Goal: Task Accomplishment & Management: Use online tool/utility

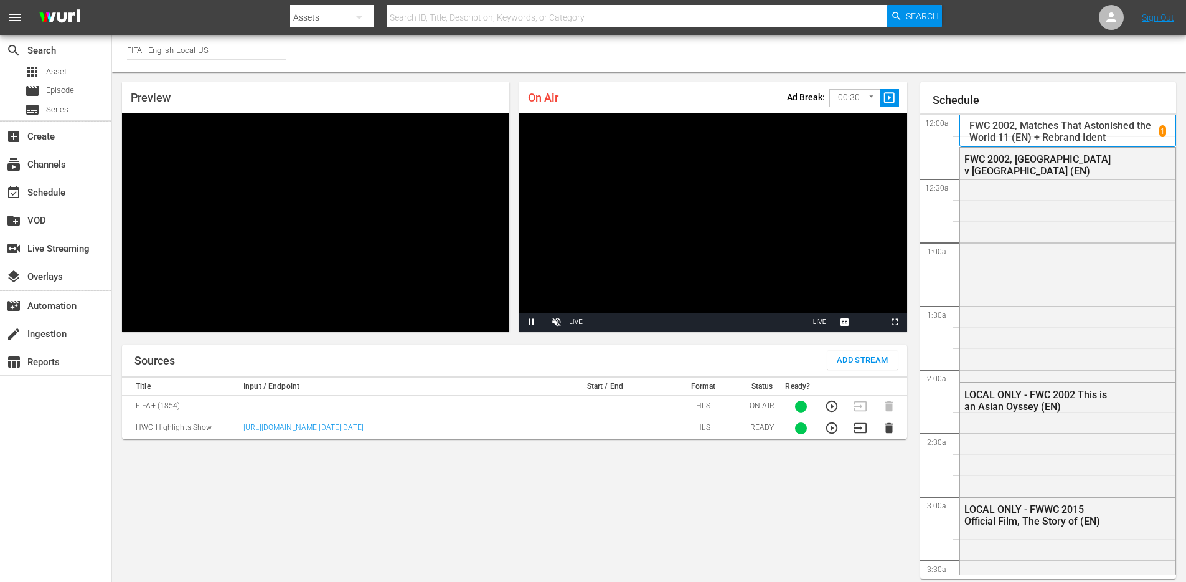
scroll to position [840, 0]
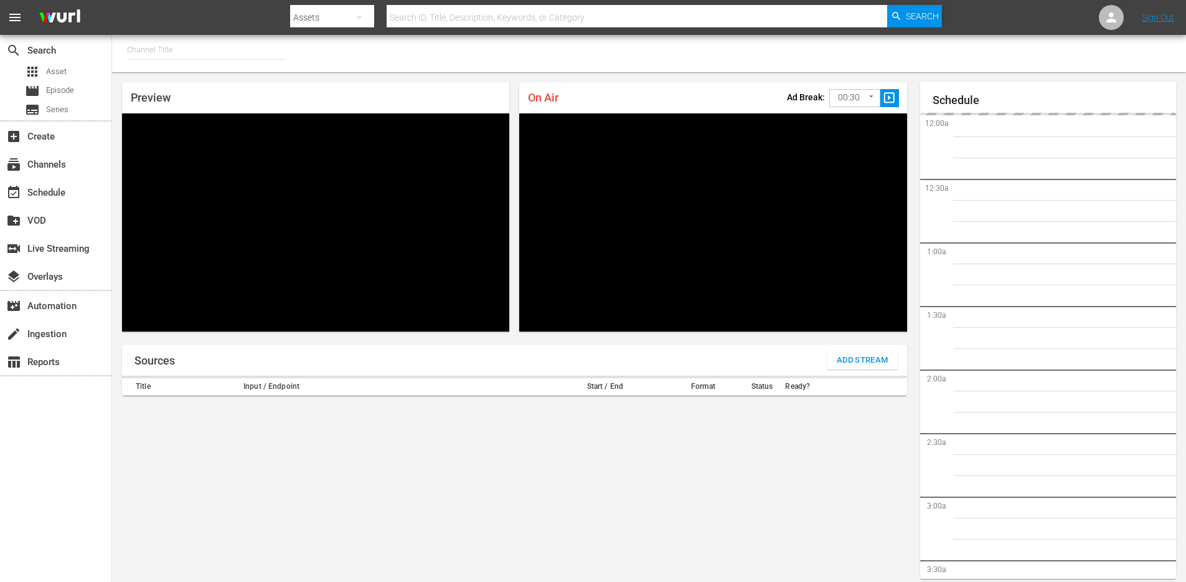
type input "FIFA+ English-Local-US (1854)"
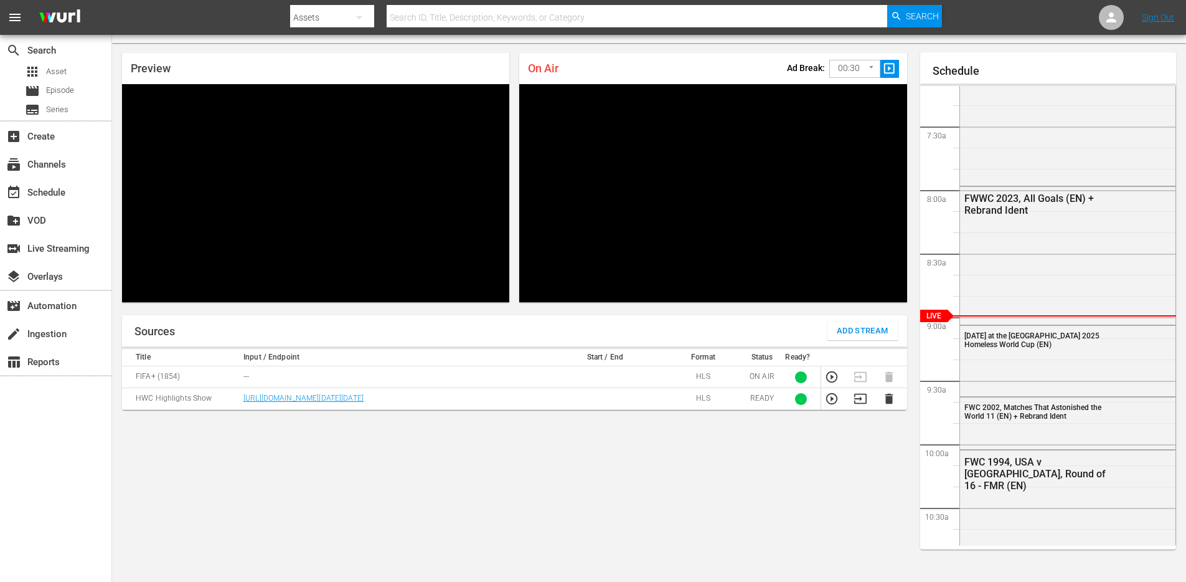
scroll to position [27, 0]
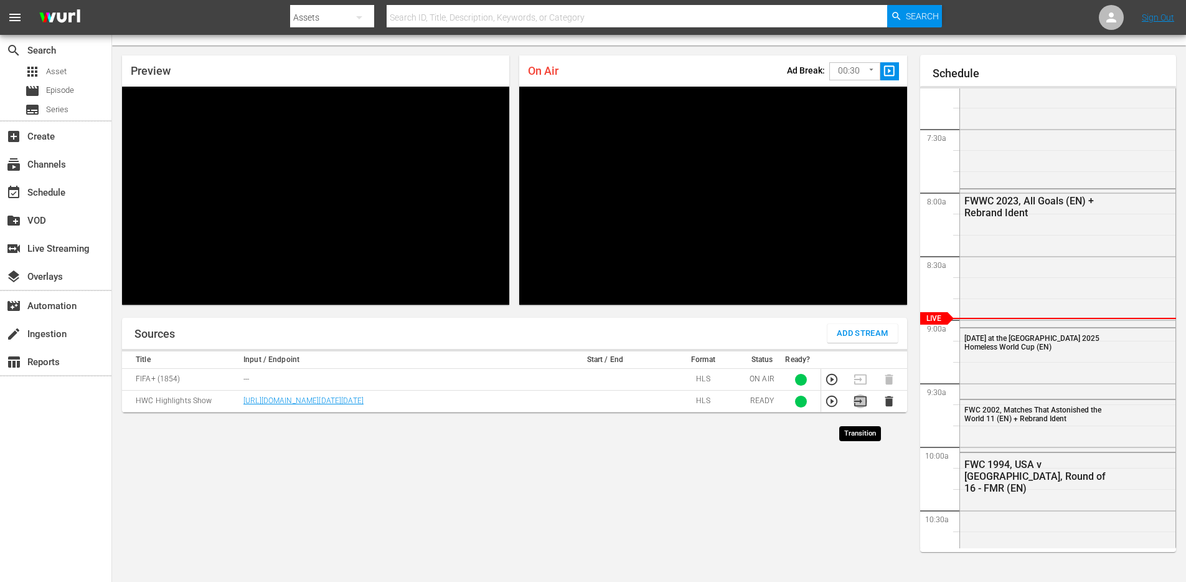
click at [862, 408] on icon "button" at bounding box center [861, 401] width 14 height 14
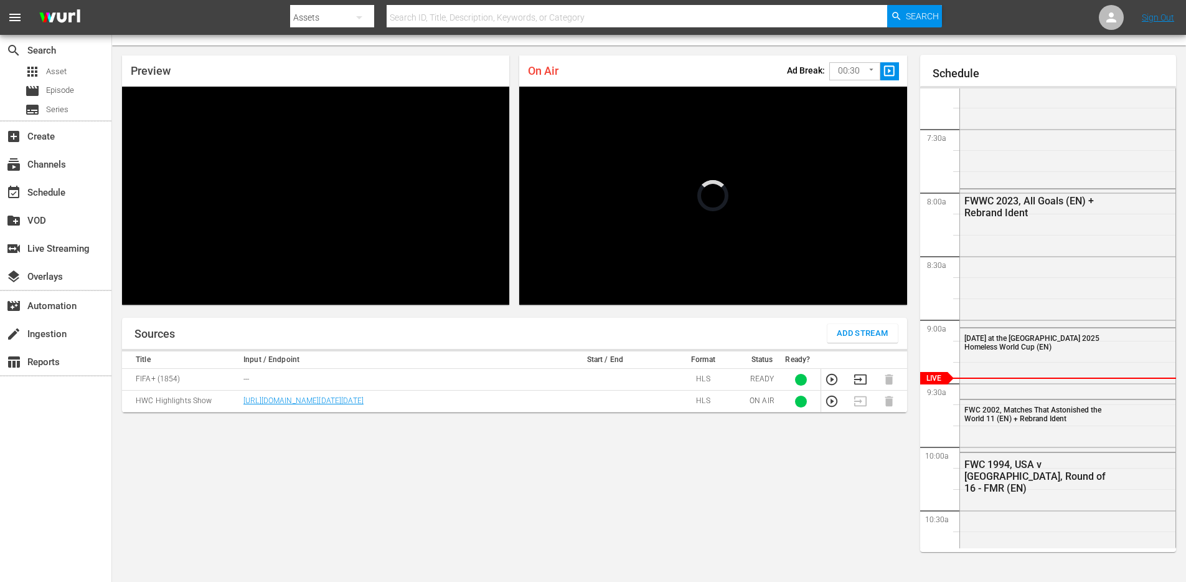
scroll to position [912, 0]
click at [863, 376] on icon "button" at bounding box center [861, 379] width 14 height 14
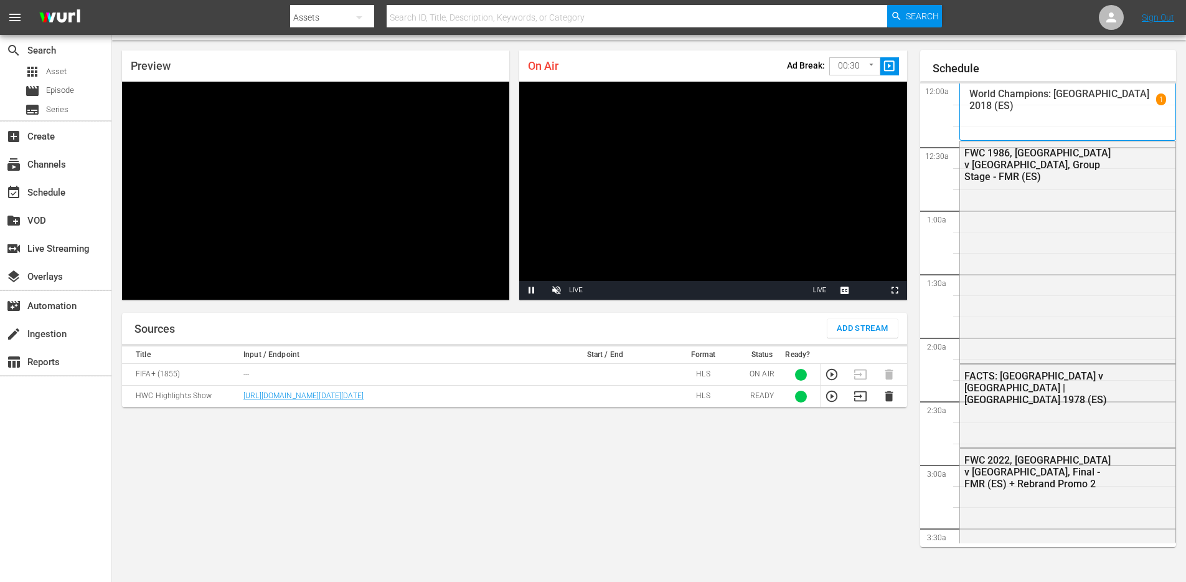
scroll to position [1729, 0]
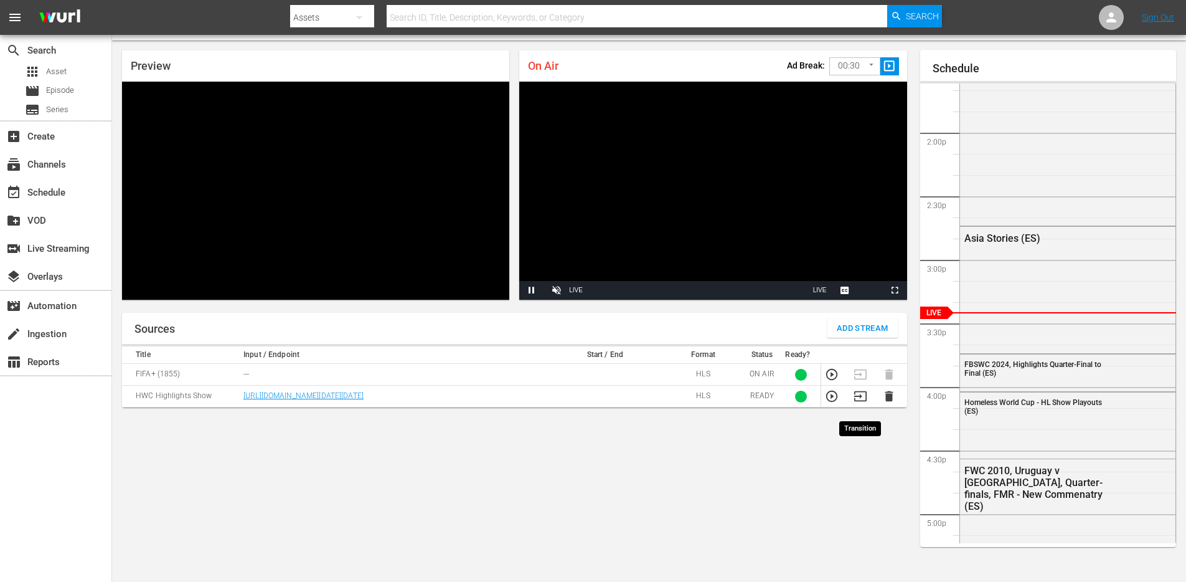
click at [862, 403] on icon "button" at bounding box center [861, 396] width 14 height 14
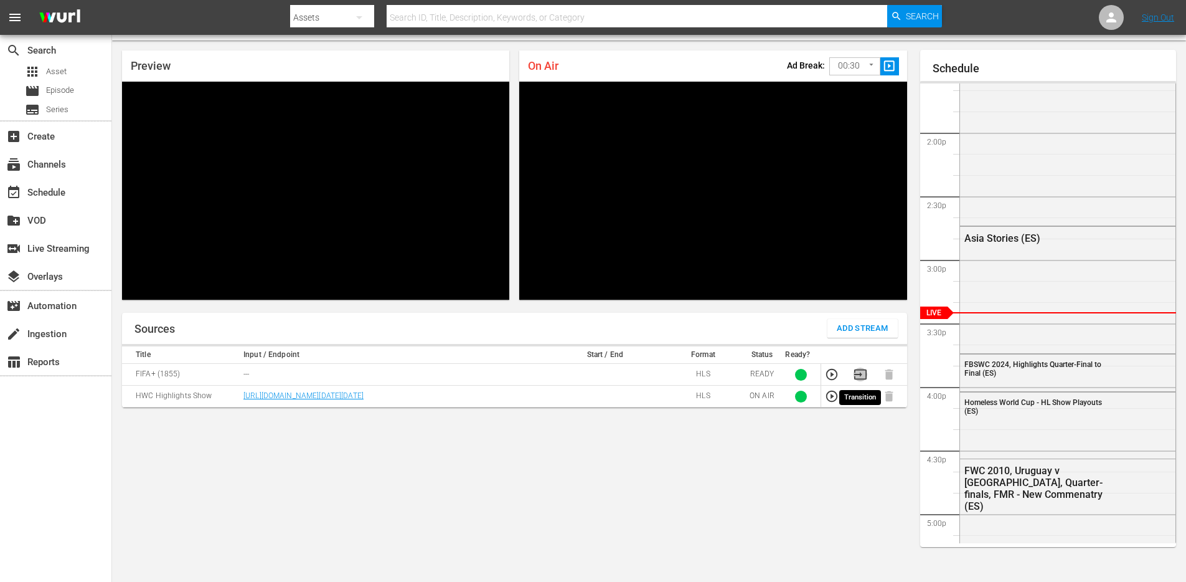
click at [862, 376] on icon "button" at bounding box center [861, 374] width 14 height 14
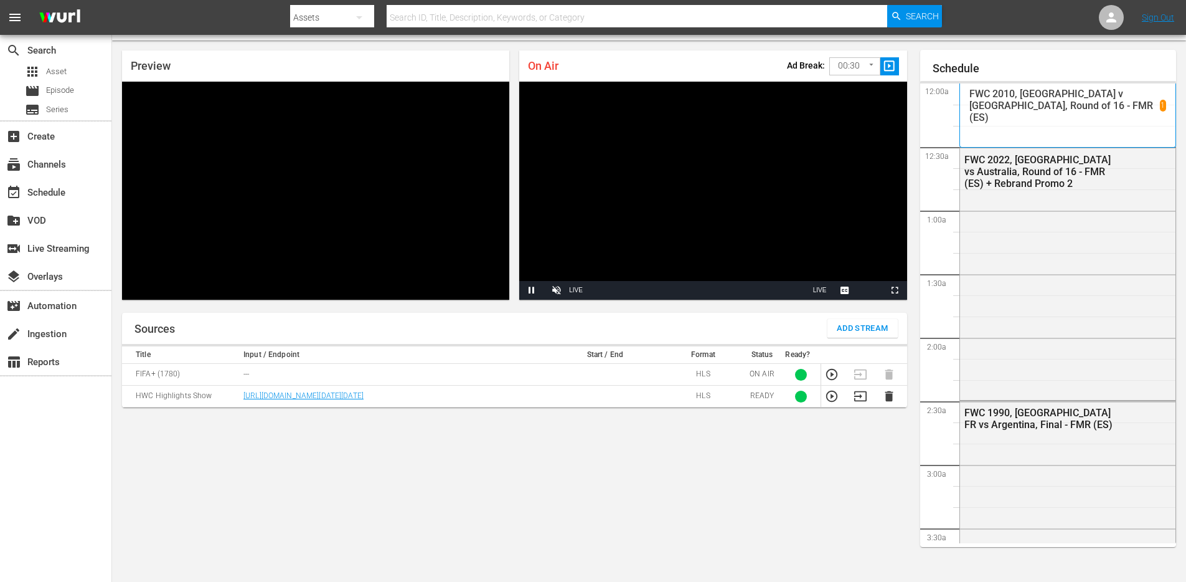
scroll to position [1729, 0]
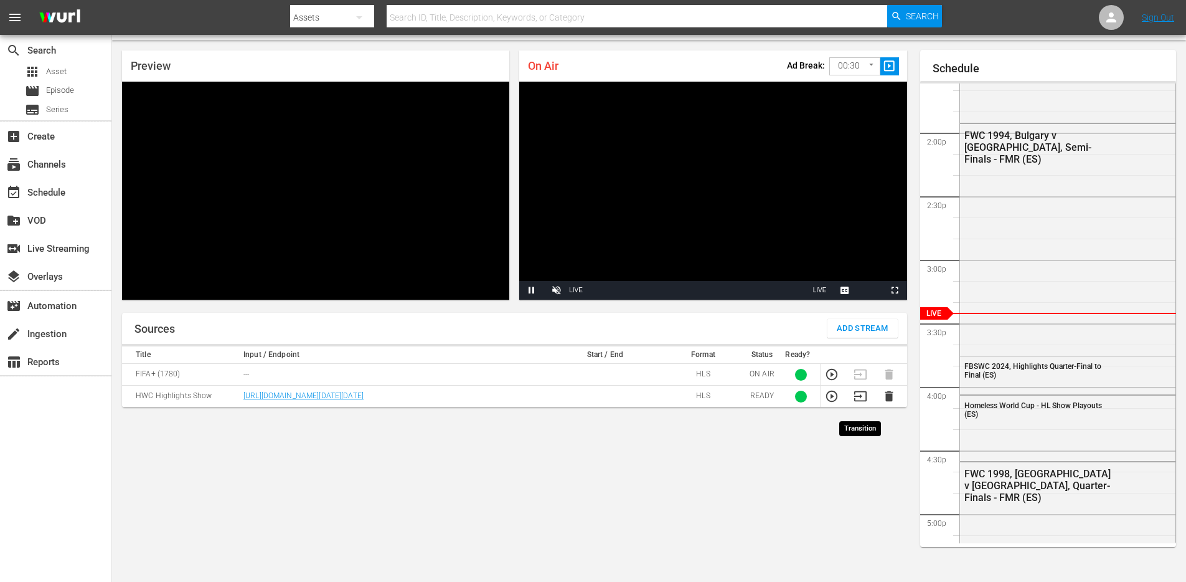
click at [857, 403] on icon "button" at bounding box center [861, 396] width 14 height 14
click at [860, 375] on icon "button" at bounding box center [860, 374] width 12 height 10
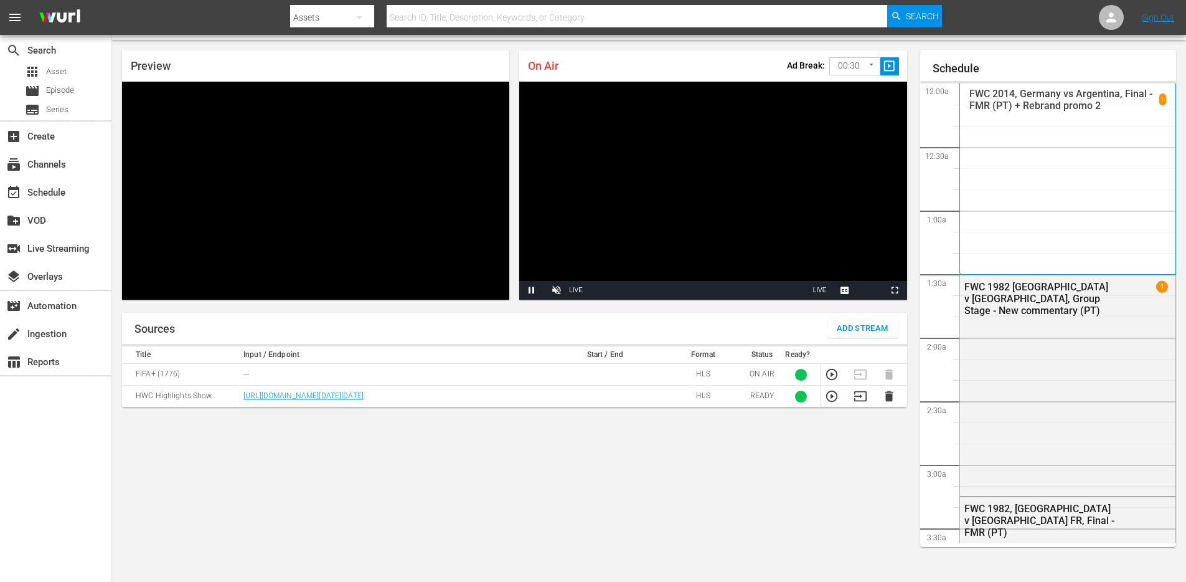
scroll to position [1729, 0]
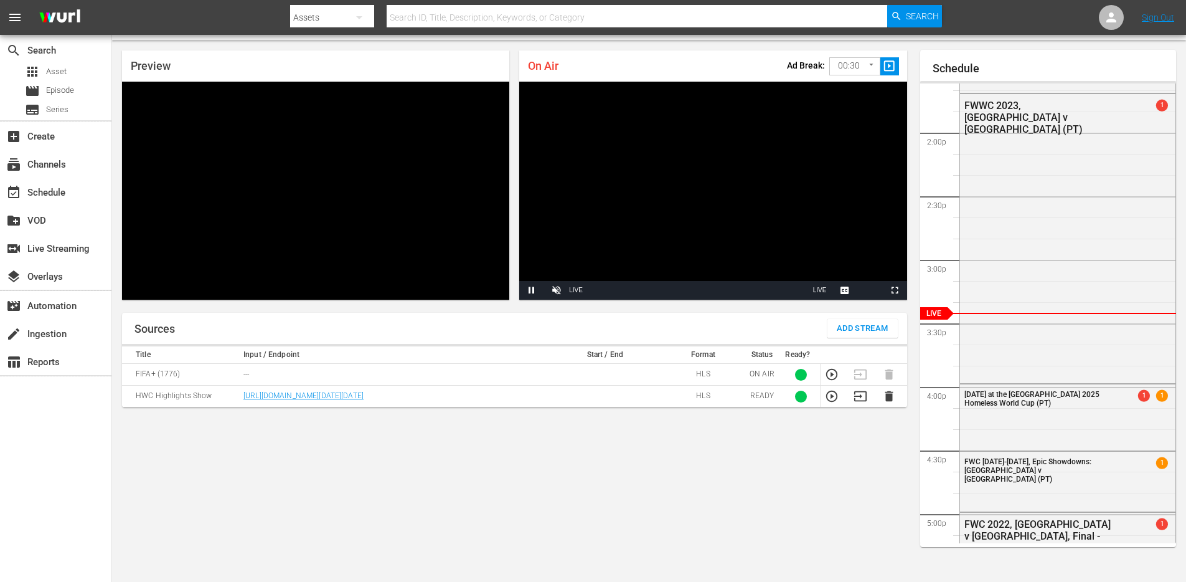
click at [859, 402] on icon "button" at bounding box center [861, 396] width 14 height 14
click at [857, 371] on icon "button" at bounding box center [861, 374] width 14 height 14
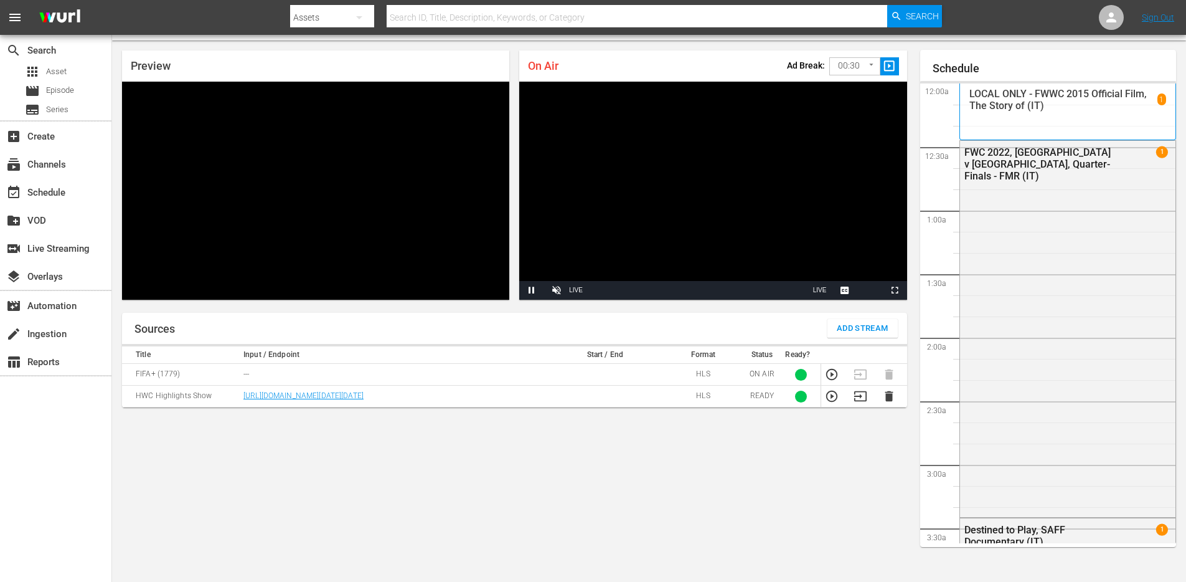
scroll to position [1729, 0]
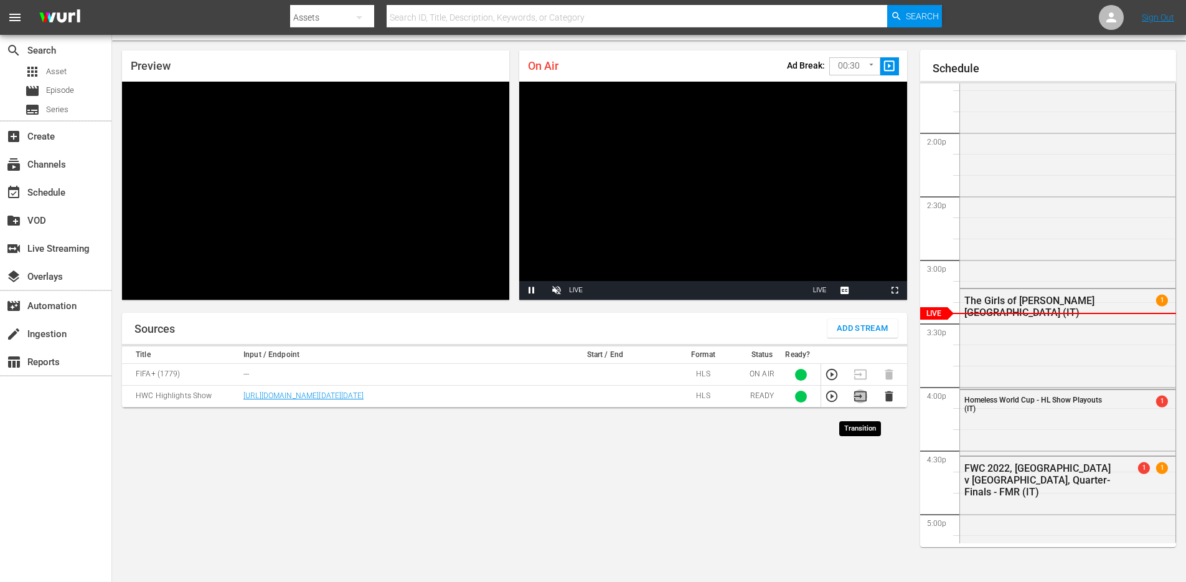
click at [858, 401] on icon "button" at bounding box center [860, 396] width 12 height 10
click at [861, 371] on icon "button" at bounding box center [861, 374] width 14 height 14
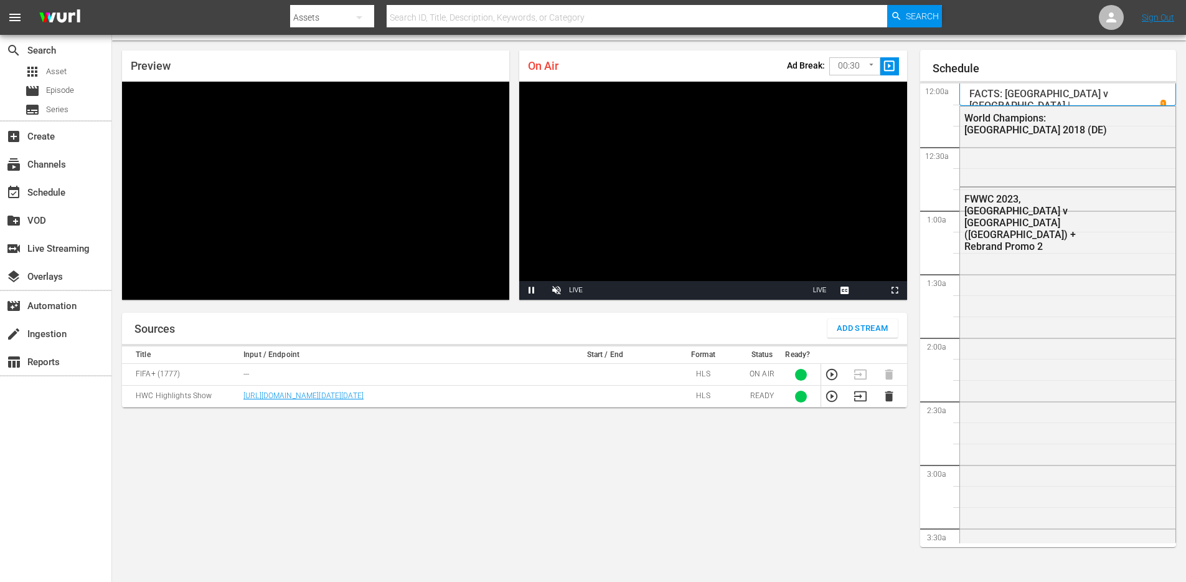
scroll to position [1729, 0]
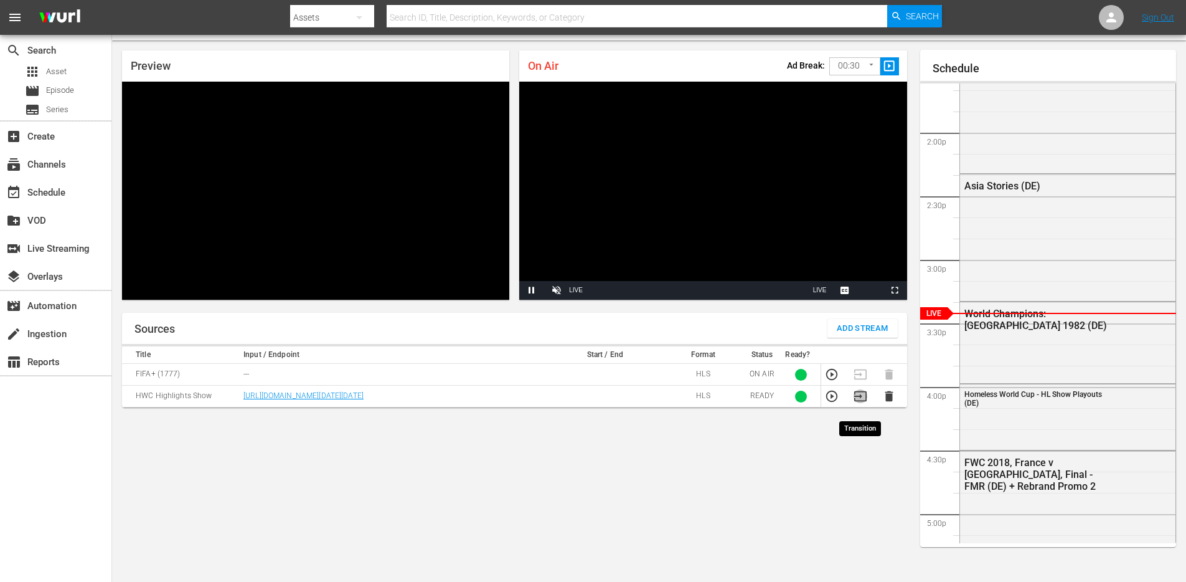
click at [859, 403] on icon "button" at bounding box center [861, 396] width 14 height 14
click at [865, 374] on icon "button" at bounding box center [861, 374] width 14 height 14
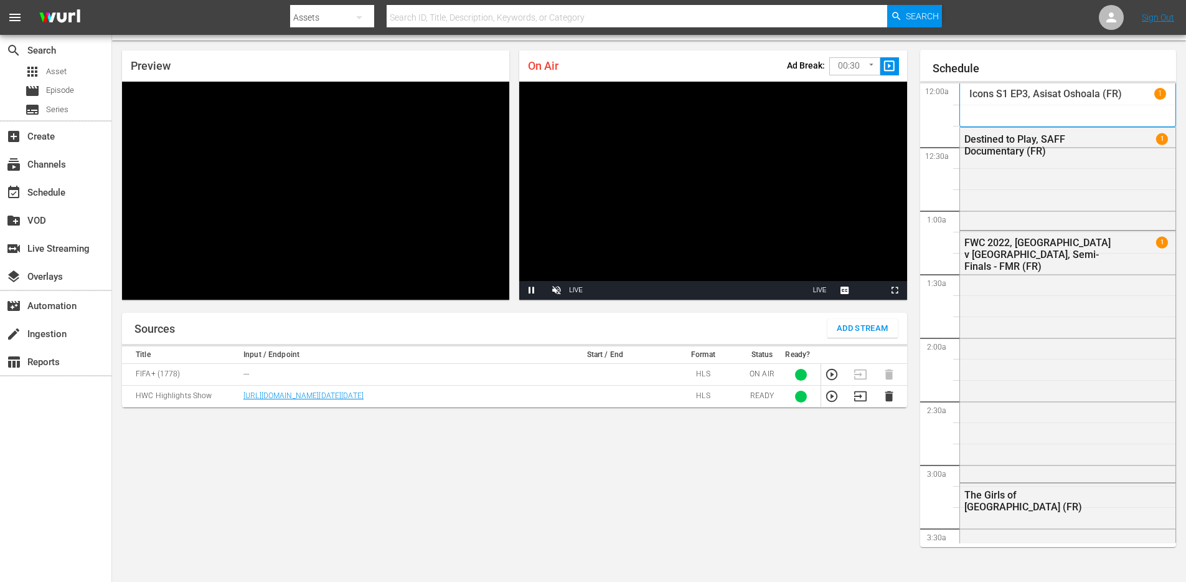
scroll to position [1729, 0]
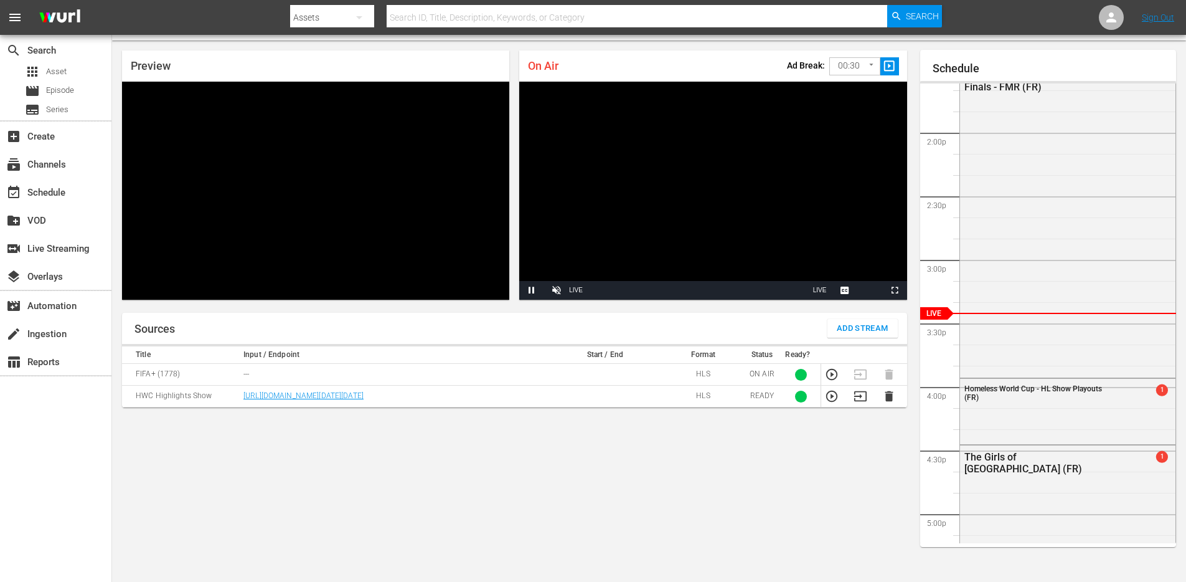
click at [861, 407] on td at bounding box center [864, 397] width 29 height 22
click at [861, 403] on icon "button" at bounding box center [861, 396] width 14 height 14
click at [863, 373] on icon "button" at bounding box center [861, 374] width 14 height 14
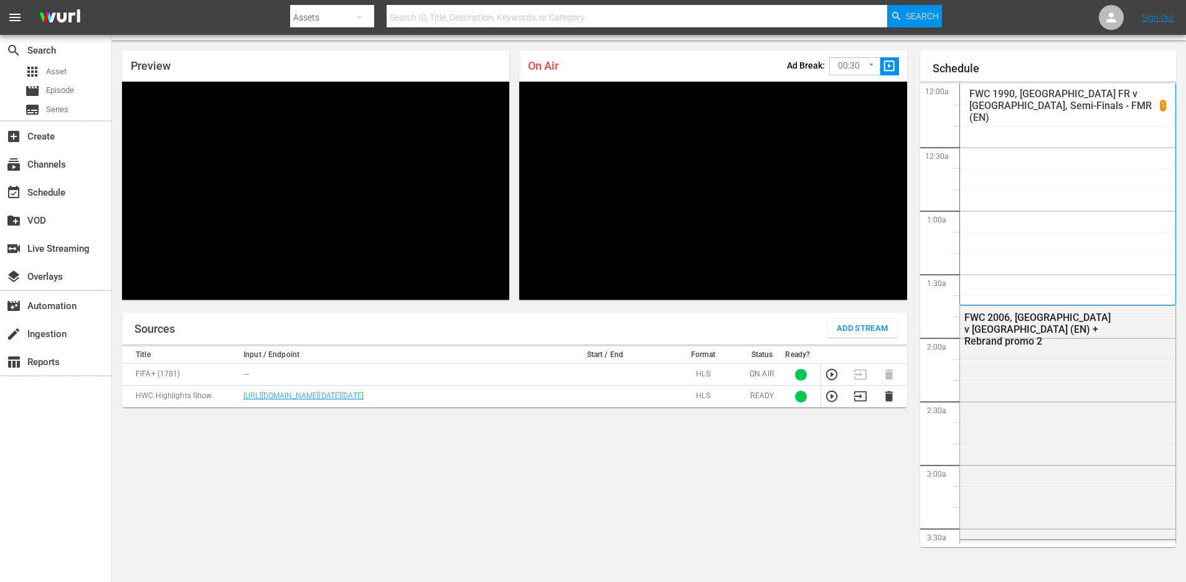
scroll to position [1729, 0]
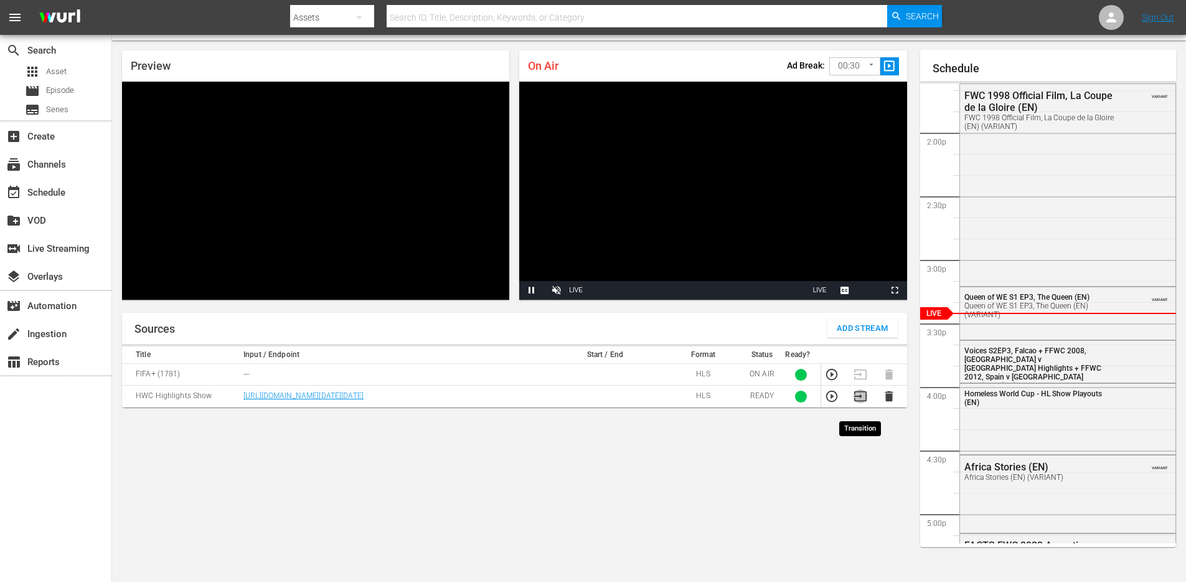
click at [859, 403] on icon "button" at bounding box center [861, 396] width 14 height 14
click at [859, 374] on icon "button" at bounding box center [860, 374] width 12 height 10
